Goal: Register for event/course

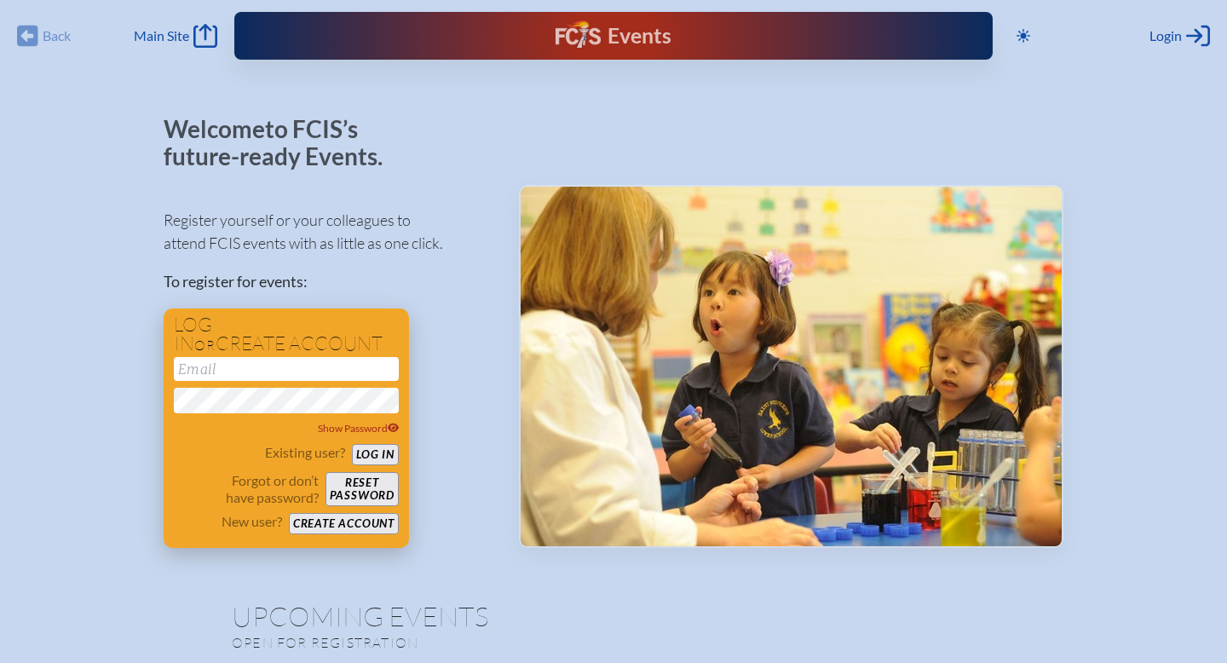
type input "[EMAIL_ADDRESS][DOMAIN_NAME]"
click at [379, 451] on button "Log in" at bounding box center [375, 454] width 47 height 21
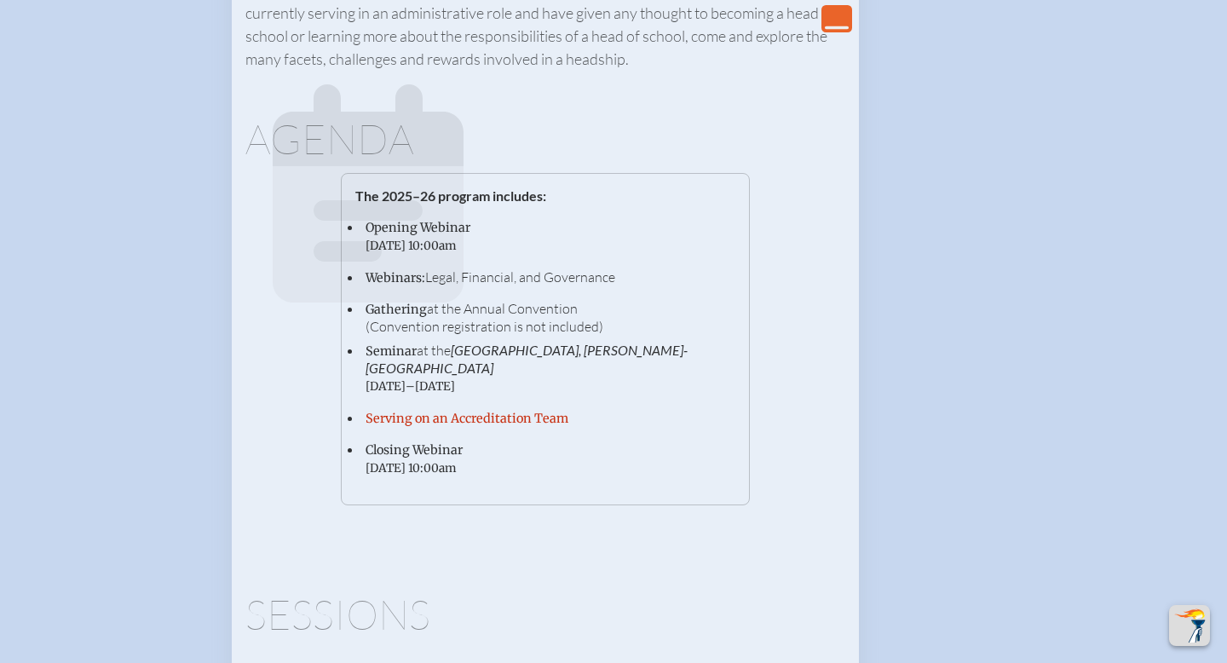
scroll to position [3257, 0]
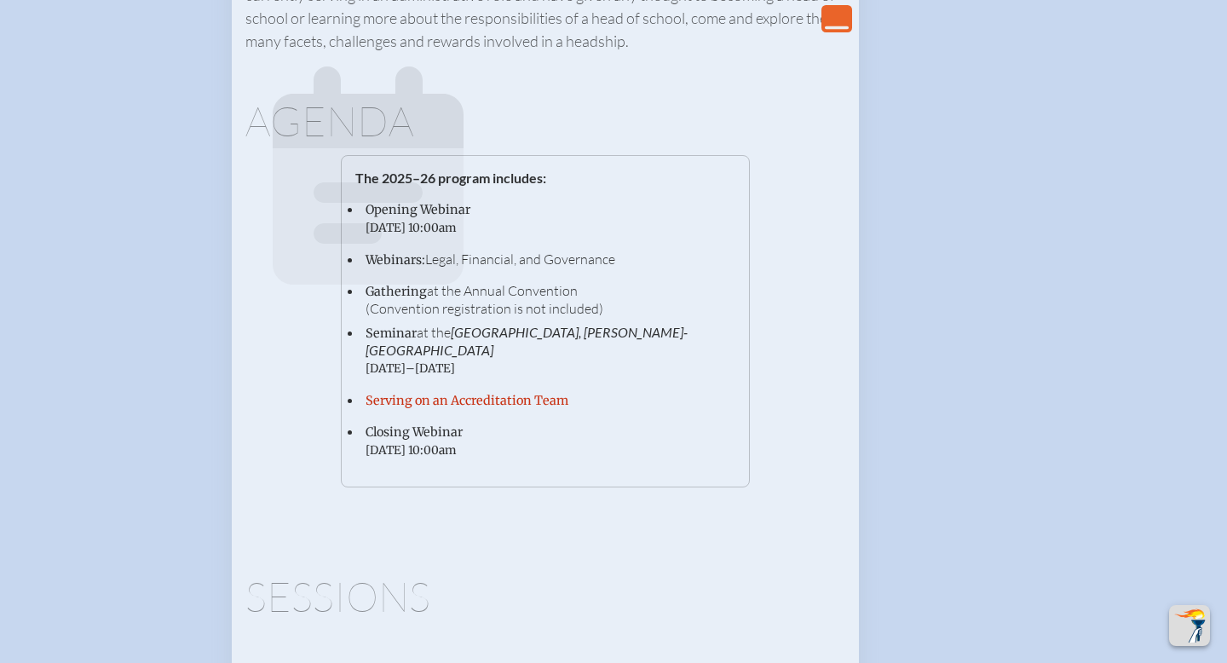
drag, startPoint x: 356, startPoint y: 273, endPoint x: 551, endPoint y: 541, distance: 331.7
click at [551, 487] on div "Agenda Agenda The 2025–26 program includes: Opening Webinar [DATE] 10:00am Webi…" at bounding box center [545, 270] width 600 height 434
click at [641, 317] on li "Gathering at the Annual Convention (Convention registration is not included)" at bounding box center [548, 299] width 373 height 35
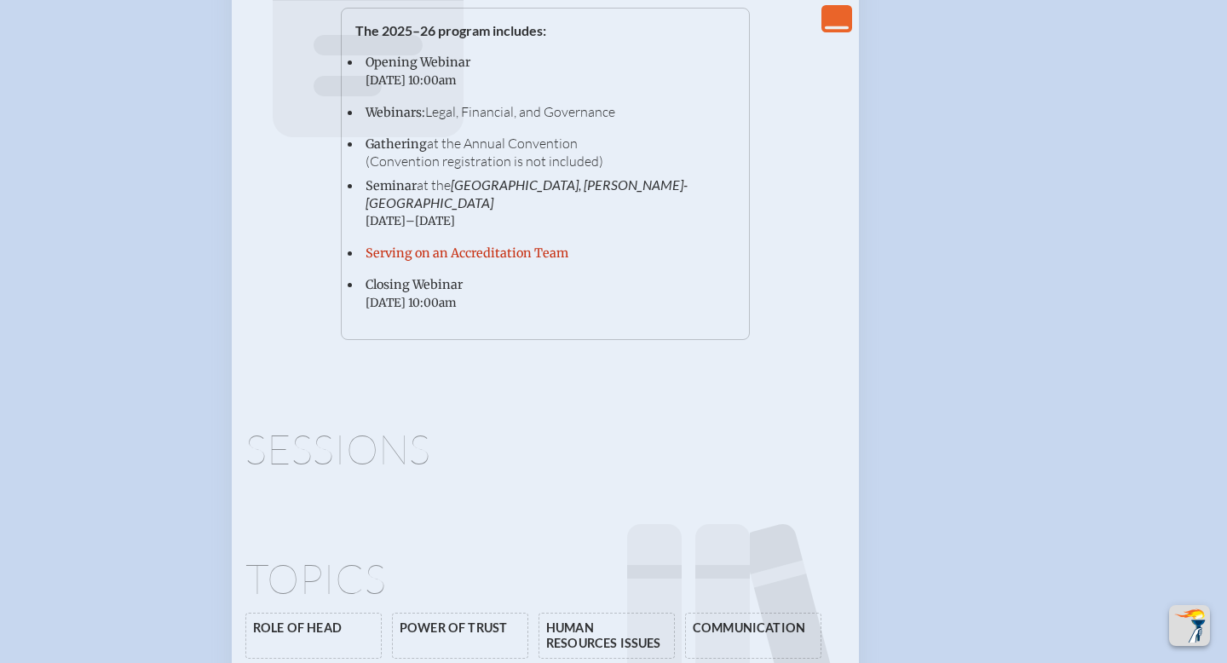
scroll to position [3406, 0]
